Goal: Browse casually

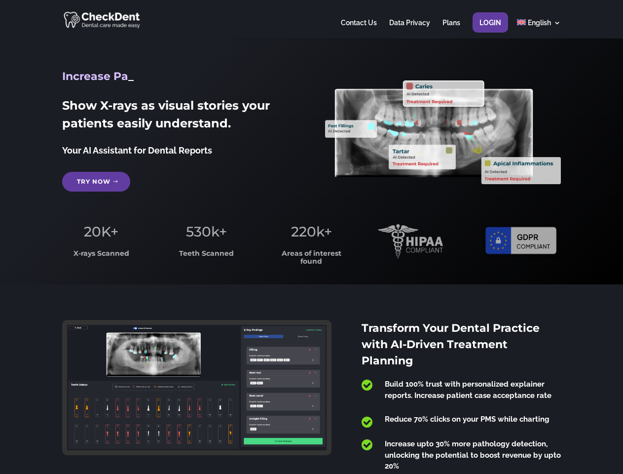
click at [311, 237] on span "220k+" at bounding box center [311, 231] width 41 height 17
click at [311, 19] on div at bounding box center [311, 19] width 499 height 38
click at [311, 237] on span "220k+" at bounding box center [311, 231] width 41 height 17
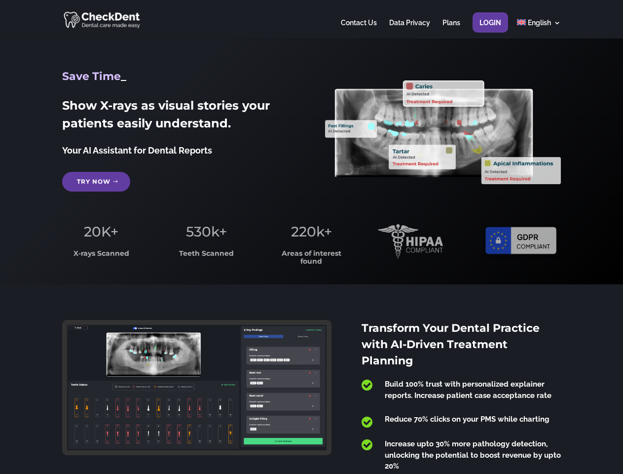
click at [311, 19] on div at bounding box center [311, 19] width 499 height 38
